Goal: Find specific page/section: Find specific page/section

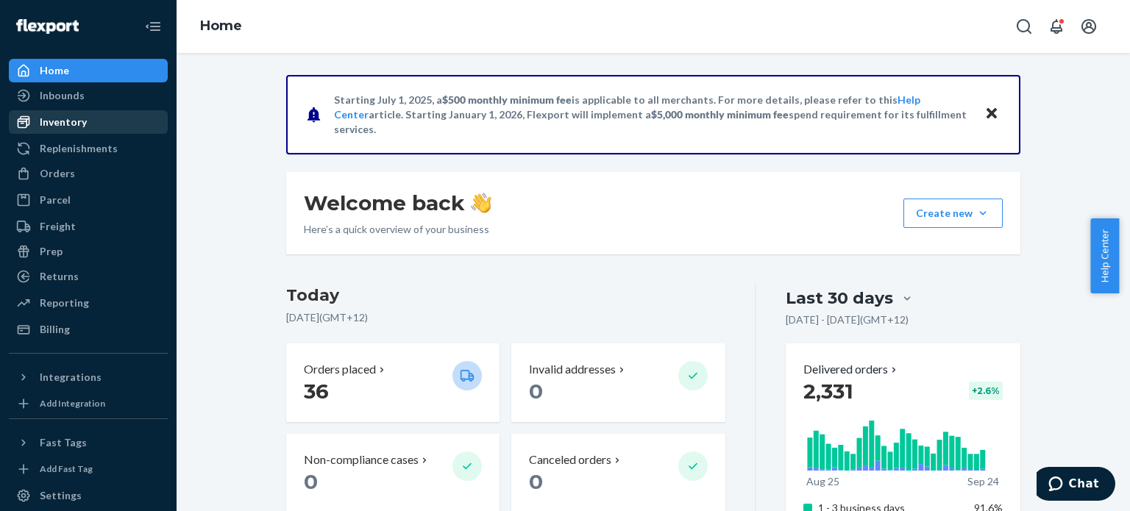
drag, startPoint x: 85, startPoint y: 132, endPoint x: 105, endPoint y: 132, distance: 19.9
click at [85, 132] on link "Inventory" at bounding box center [88, 122] width 159 height 24
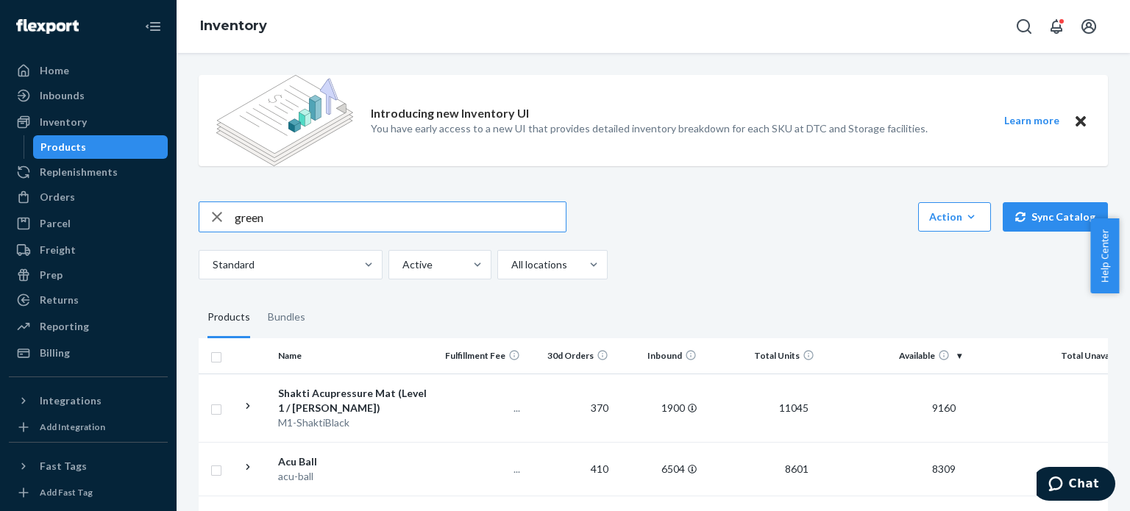
type input "green"
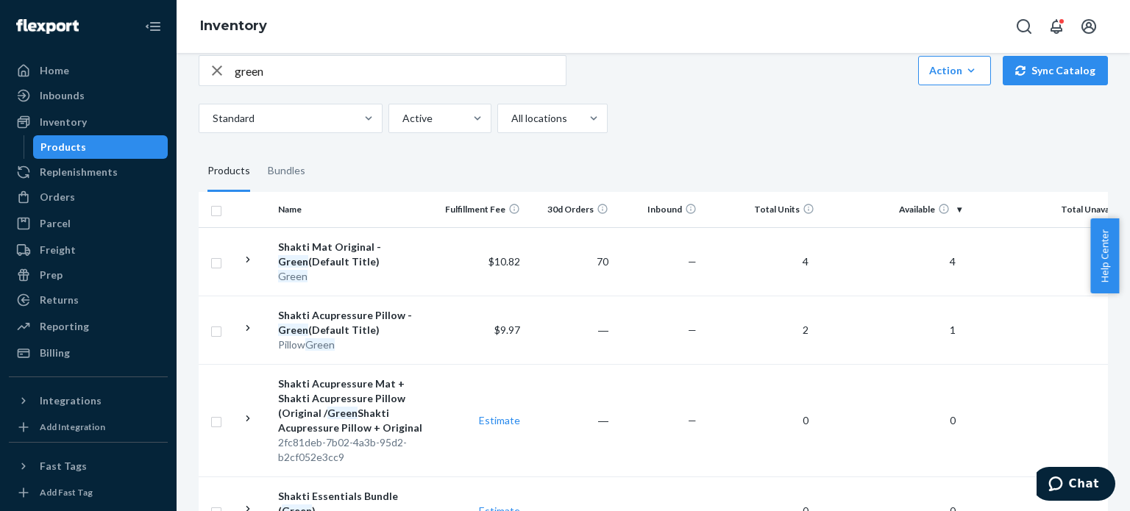
scroll to position [147, 0]
click at [302, 254] on div "Shakti Mat Original - Green (Default Title)" at bounding box center [355, 253] width 154 height 29
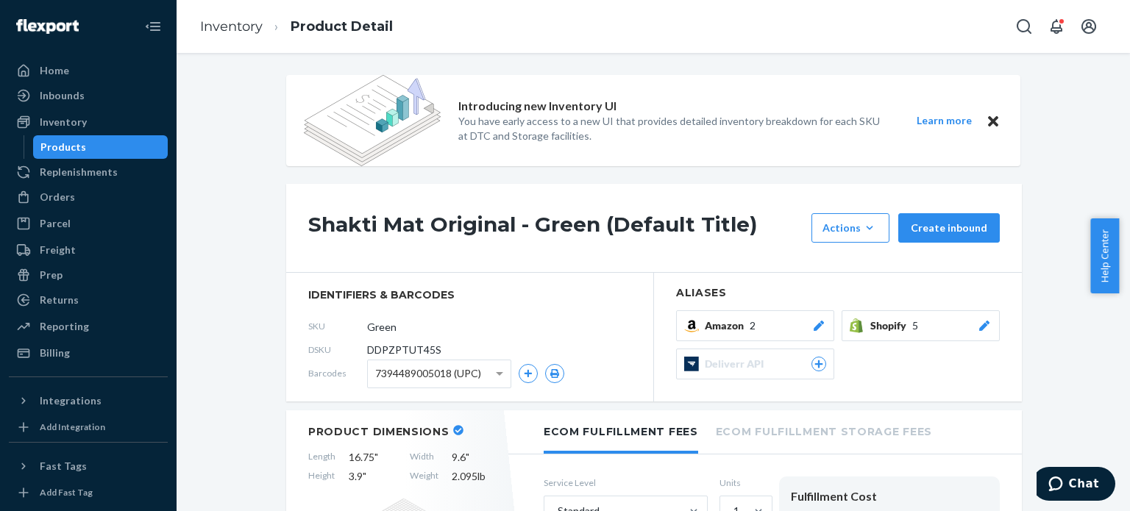
click at [360, 349] on span "DSKU" at bounding box center [337, 349] width 59 height 13
drag, startPoint x: 363, startPoint y: 350, endPoint x: 436, endPoint y: 349, distance: 72.8
click at [436, 349] on div "DSKU DDPZPTUT45S" at bounding box center [469, 350] width 323 height 24
copy span "DDPZPTUT45S"
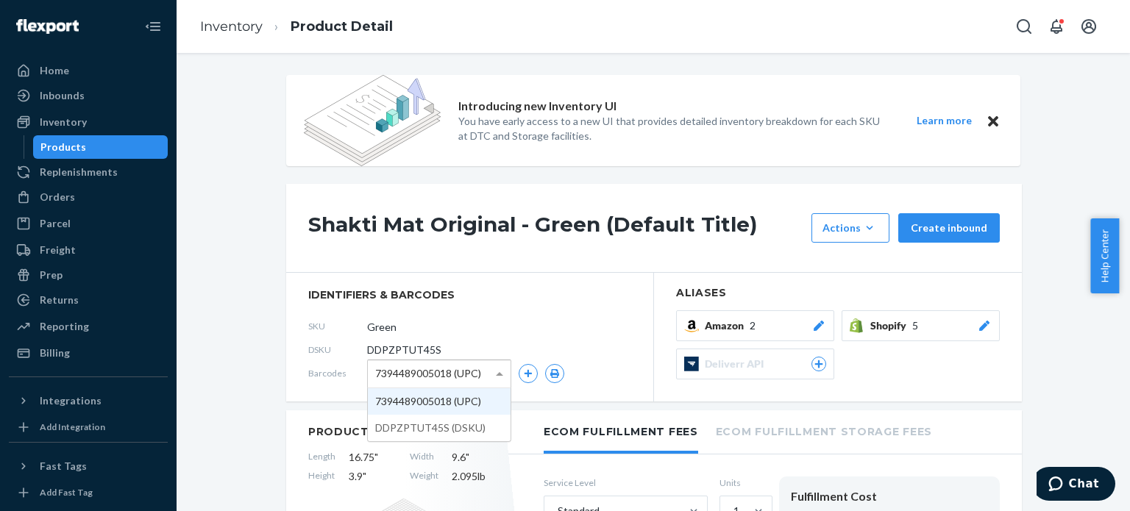
click at [375, 373] on span "7394489005018 (UPC)" at bounding box center [428, 373] width 106 height 25
drag, startPoint x: 368, startPoint y: 373, endPoint x: 442, endPoint y: 374, distance: 74.3
click at [440, 374] on div "7394489005018 (UPC)" at bounding box center [439, 373] width 143 height 27
drag, startPoint x: 446, startPoint y: 374, endPoint x: 390, endPoint y: 377, distance: 56.0
click at [390, 377] on span "7394489005018 (UPC)" at bounding box center [428, 373] width 106 height 25
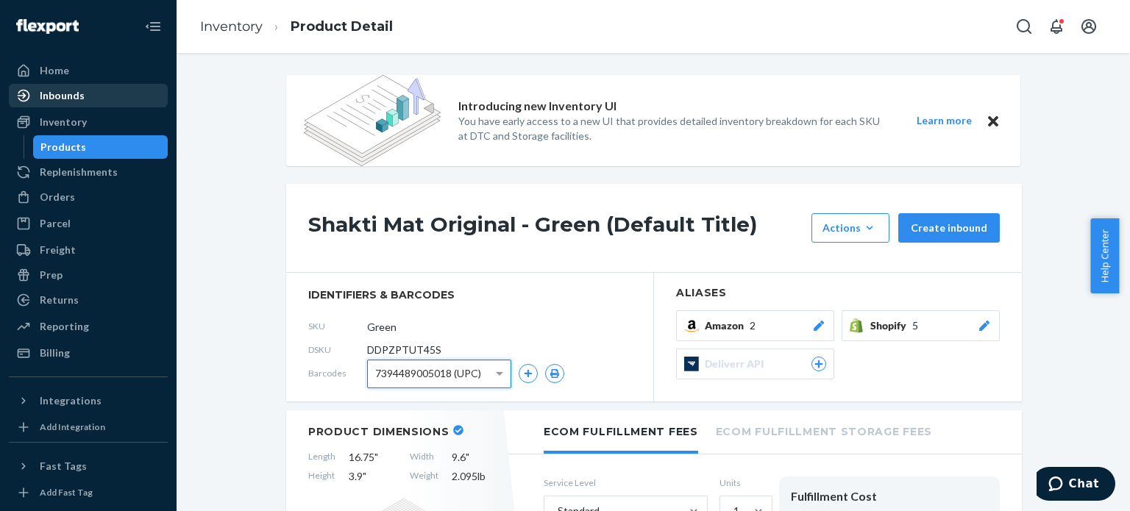
drag, startPoint x: 79, startPoint y: 93, endPoint x: 88, endPoint y: 93, distance: 8.1
click at [79, 93] on div "Inbounds" at bounding box center [62, 95] width 45 height 15
